Goal: Check status: Check status

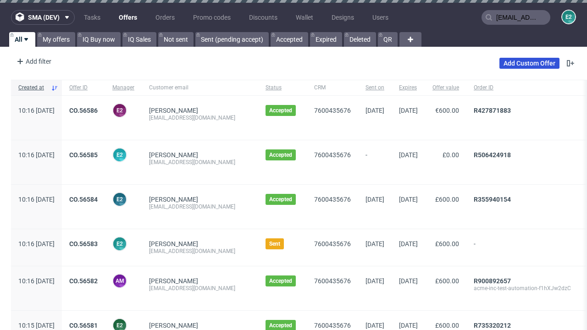
type input "[EMAIL_ADDRESS][DOMAIN_NAME]"
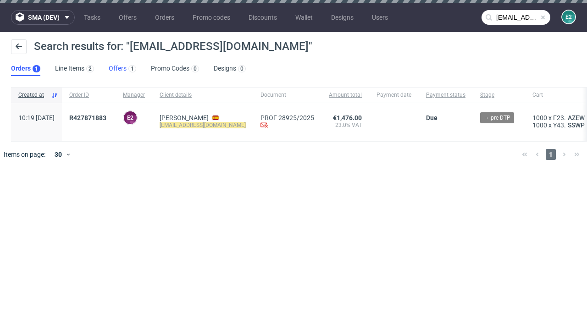
click at [122, 69] on link "Offers 1" at bounding box center [123, 68] width 28 height 15
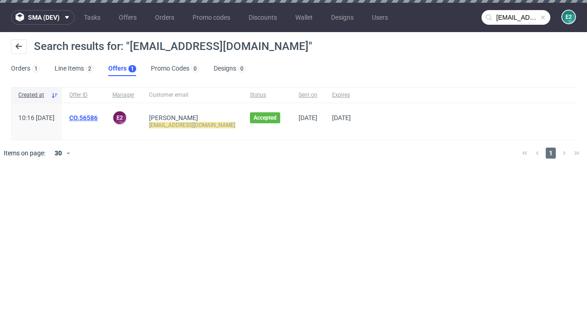
click at [98, 118] on link "CO.56586" at bounding box center [83, 117] width 28 height 7
